Goal: Transaction & Acquisition: Download file/media

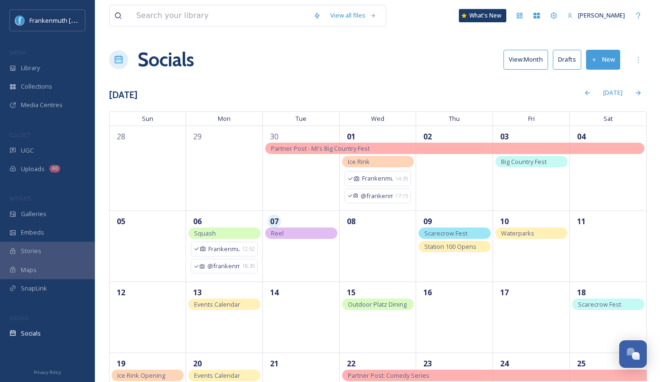
scroll to position [98, 0]
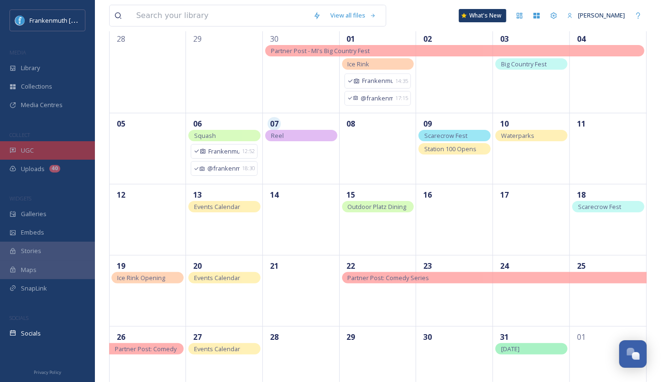
click at [74, 150] on div "UGC" at bounding box center [47, 150] width 95 height 18
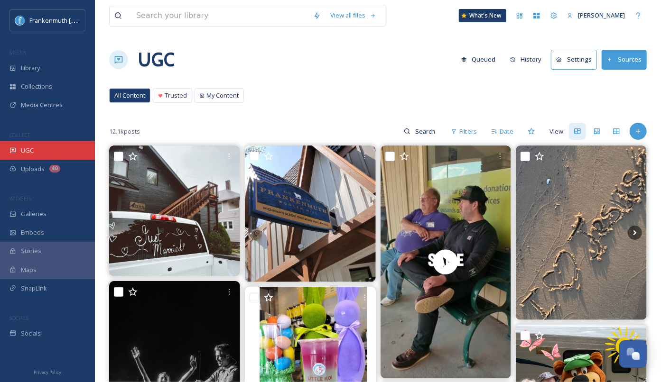
click at [82, 146] on div "UGC" at bounding box center [47, 150] width 95 height 18
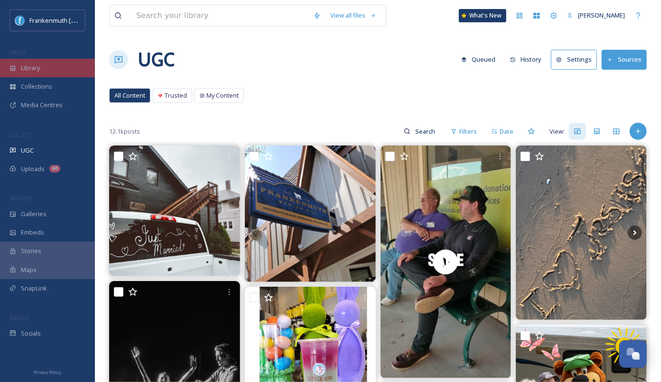
click at [49, 67] on div "Library" at bounding box center [47, 68] width 95 height 18
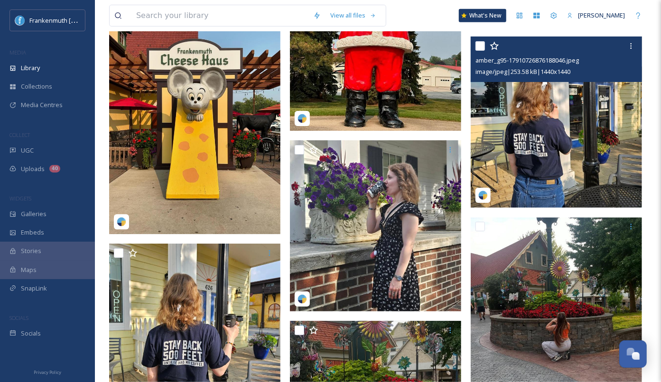
scroll to position [18072, 0]
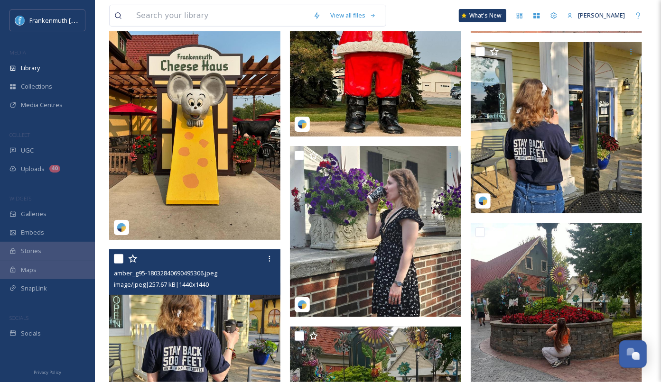
click at [224, 319] on img at bounding box center [194, 334] width 171 height 171
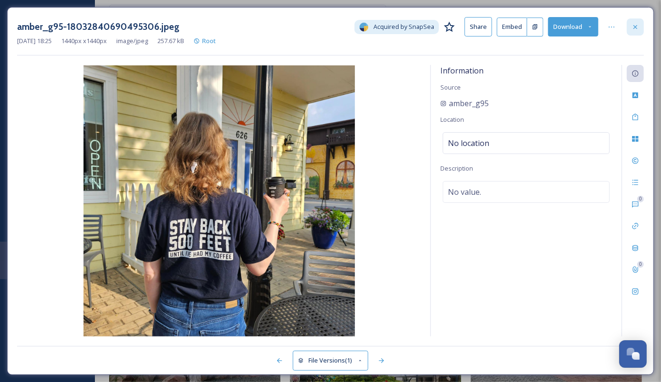
click at [634, 25] on icon at bounding box center [635, 27] width 4 height 4
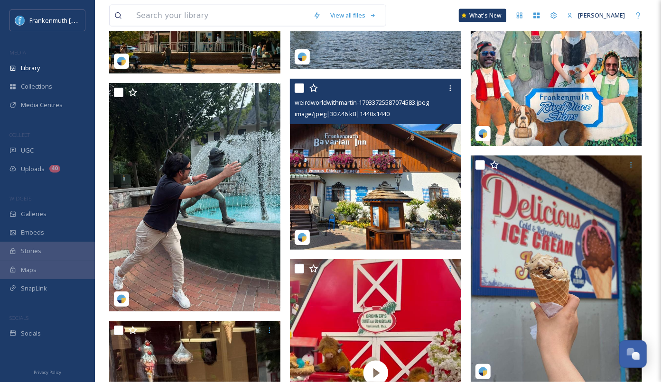
scroll to position [22573, 0]
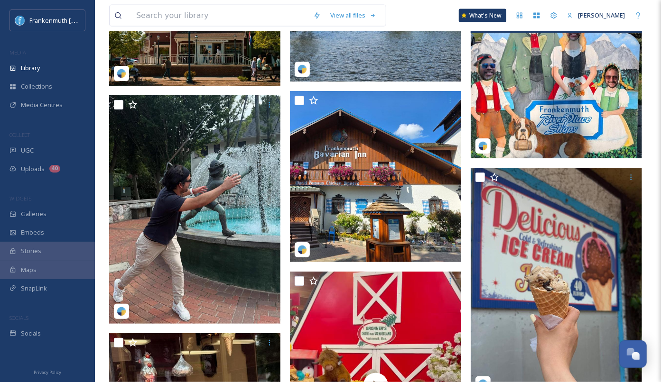
click at [546, 93] on img at bounding box center [555, 72] width 171 height 171
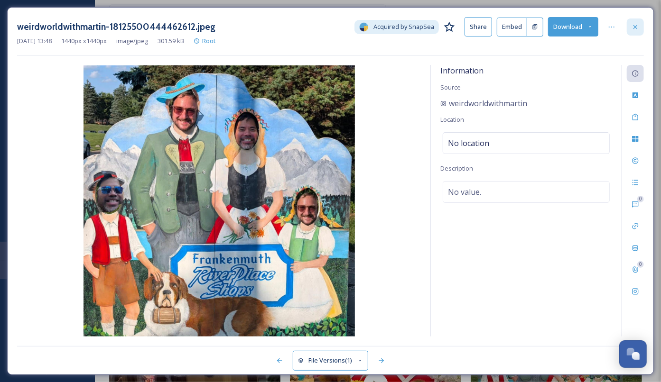
click at [639, 28] on icon at bounding box center [635, 27] width 8 height 8
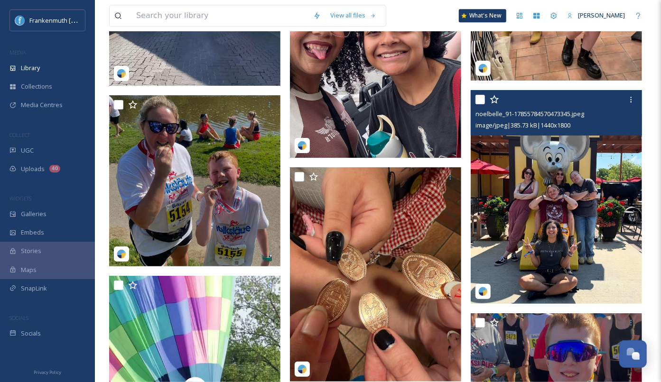
scroll to position [27112, 0]
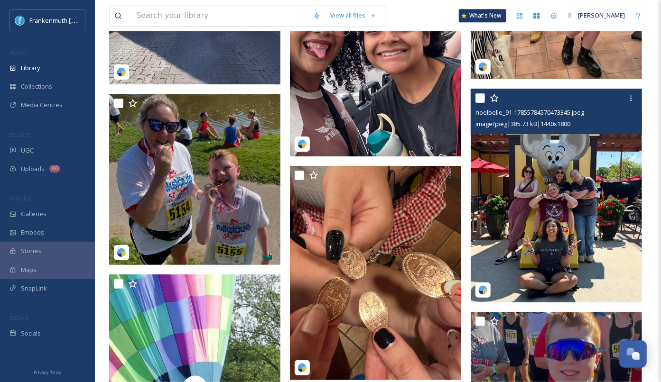
click at [561, 174] on img at bounding box center [555, 196] width 171 height 214
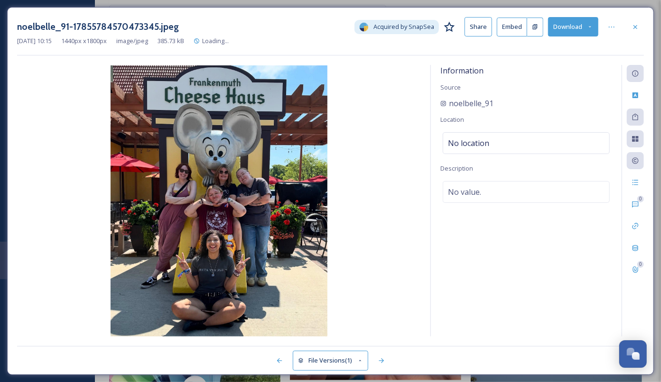
drag, startPoint x: 526, startPoint y: 110, endPoint x: 452, endPoint y: 110, distance: 74.4
click at [452, 110] on div "Information Source noelbelle_91 Location No location Description No value." at bounding box center [526, 201] width 191 height 272
drag, startPoint x: 497, startPoint y: 110, endPoint x: 450, endPoint y: 102, distance: 47.0
click at [450, 102] on div "Information Source noelbelle_91 Location No location Description No value." at bounding box center [526, 201] width 191 height 272
copy div "noelbelle_91"
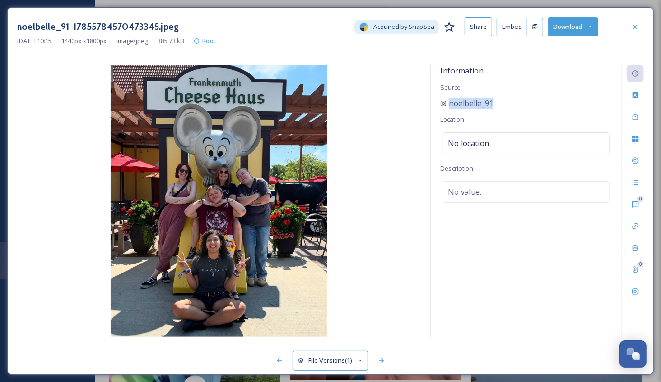
click at [562, 32] on button "Download" at bounding box center [573, 26] width 50 height 19
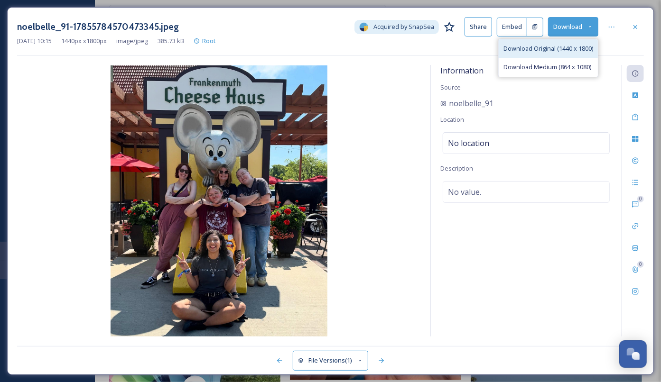
click at [571, 55] on div "Download Original (1440 x 1800)" at bounding box center [547, 48] width 99 height 18
